Goal: Navigation & Orientation: Go to known website

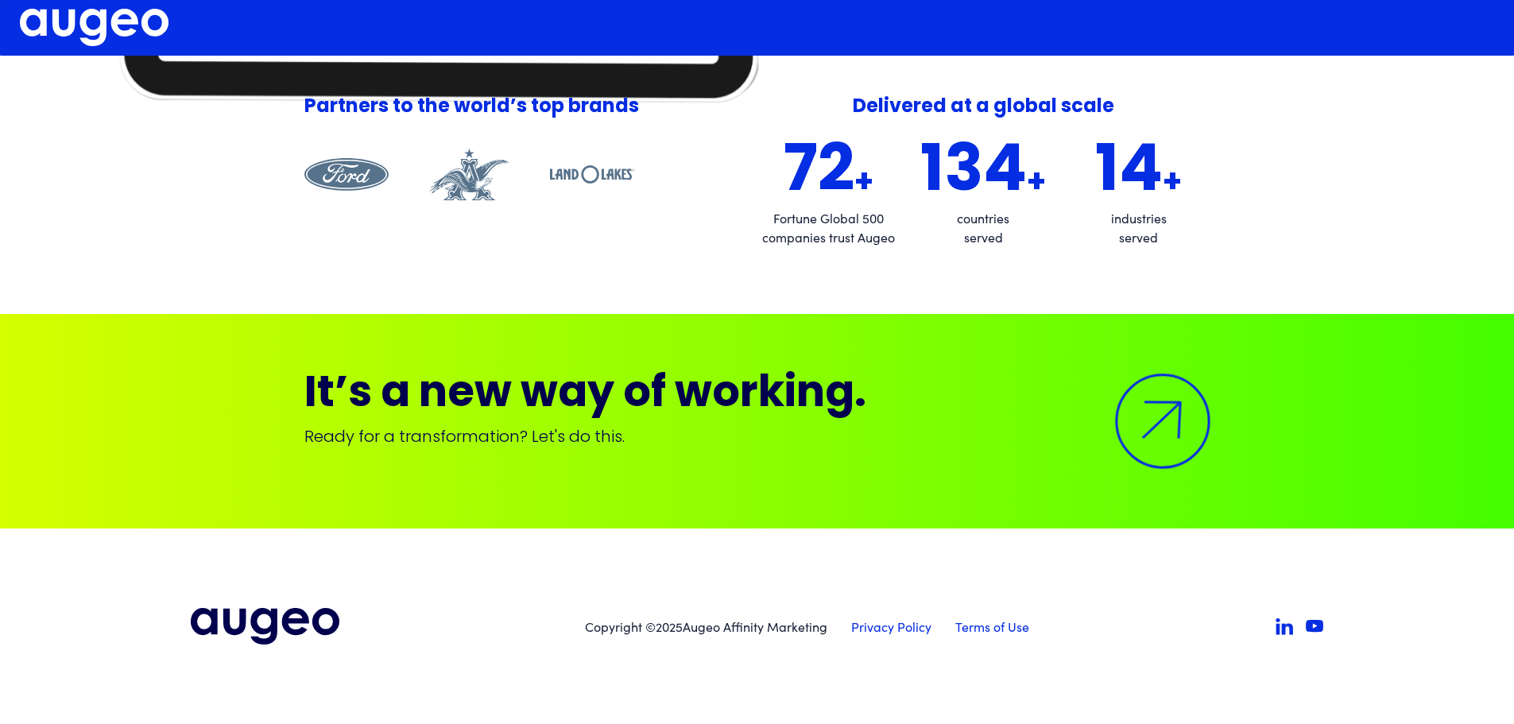
scroll to position [3015, 0]
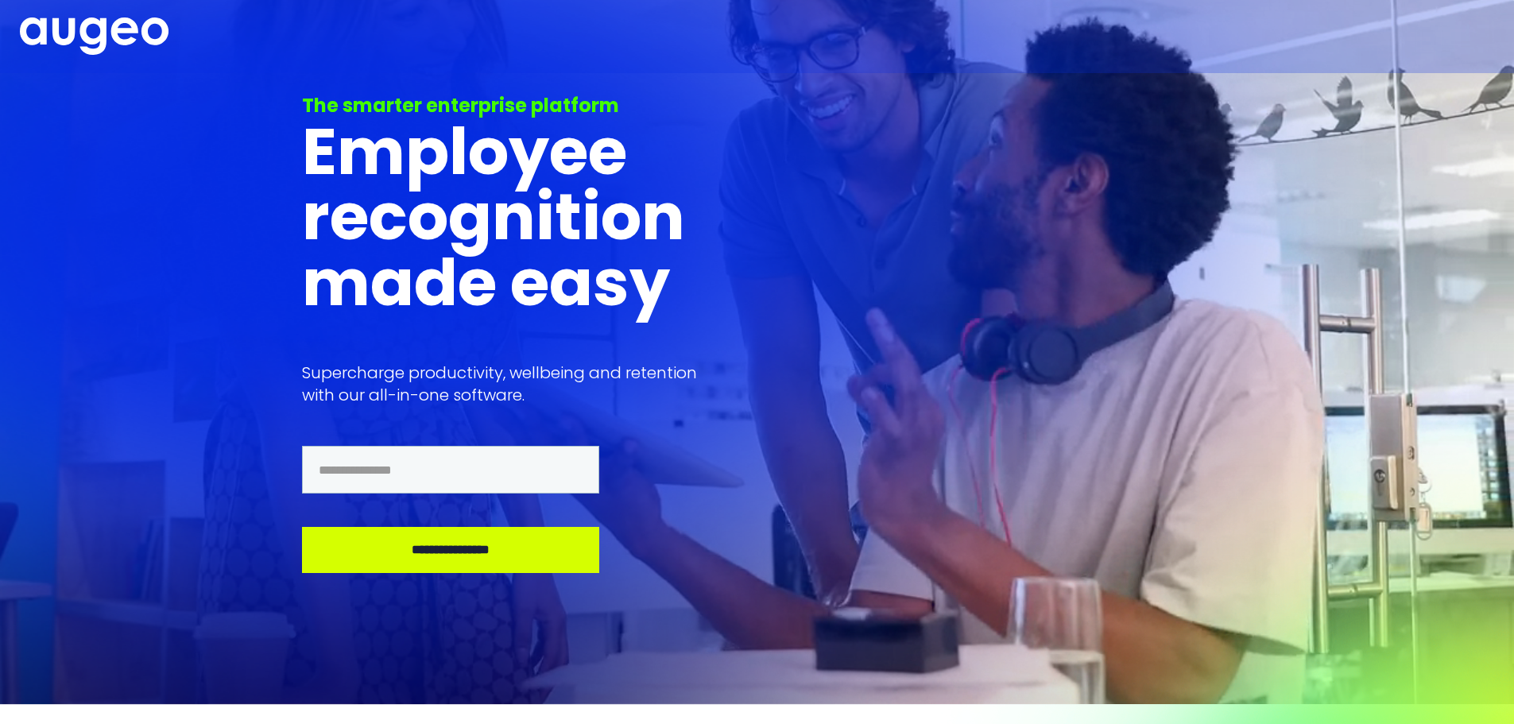
scroll to position [12, 0]
